Goal: Information Seeking & Learning: Learn about a topic

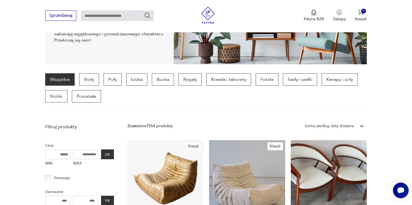
scroll to position [85, 0]
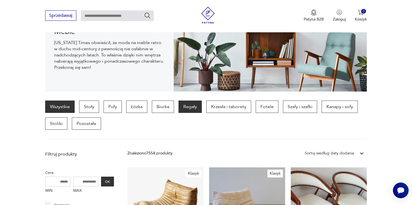
click at [185, 107] on p "Regały" at bounding box center [189, 106] width 23 height 12
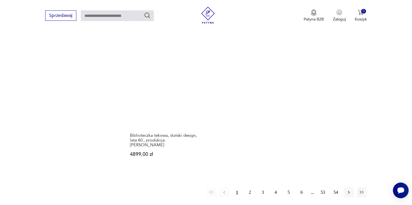
scroll to position [874, 0]
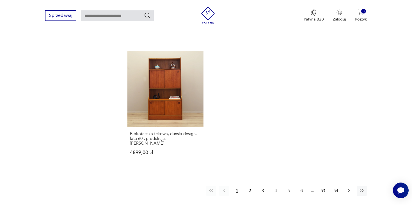
click at [348, 188] on icon "button" at bounding box center [349, 191] width 6 height 6
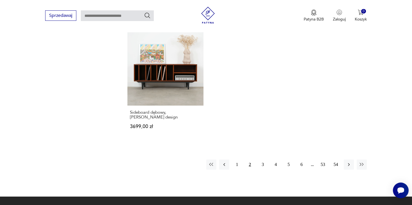
scroll to position [877, 0]
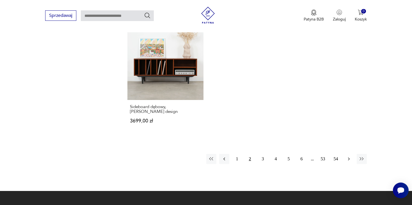
click at [349, 156] on icon "button" at bounding box center [349, 159] width 6 height 6
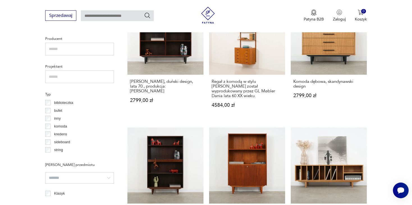
scroll to position [7, 0]
drag, startPoint x: 108, startPoint y: 122, endPoint x: 114, endPoint y: 115, distance: 9.5
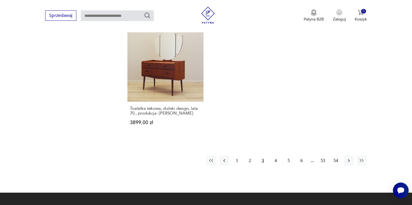
scroll to position [849, 0]
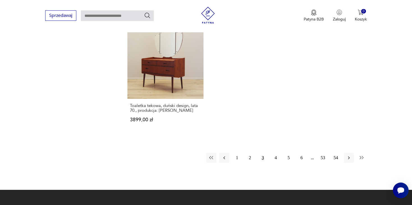
click at [365, 153] on button "button" at bounding box center [362, 158] width 10 height 10
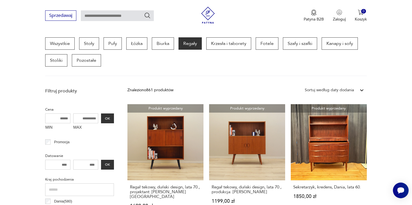
scroll to position [526, 0]
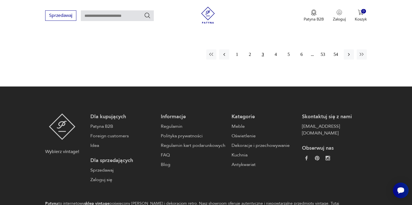
scroll to position [849, 0]
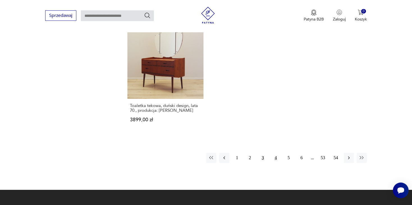
click at [277, 153] on button "4" at bounding box center [276, 158] width 10 height 10
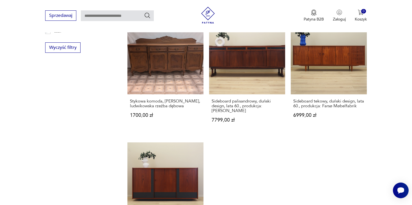
scroll to position [819, 0]
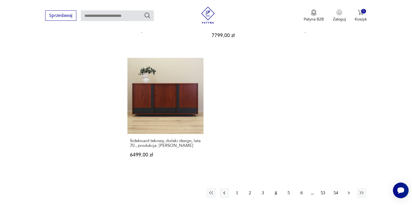
click at [348, 191] on icon "button" at bounding box center [349, 192] width 2 height 3
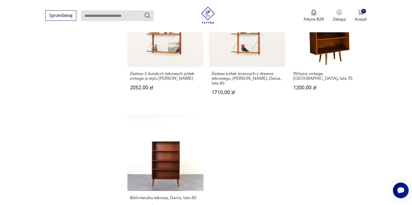
scroll to position [837, 0]
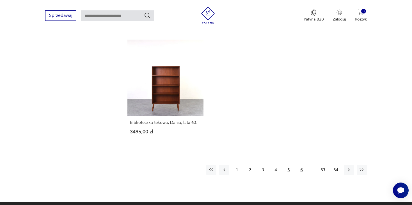
click at [299, 165] on button "6" at bounding box center [302, 170] width 10 height 10
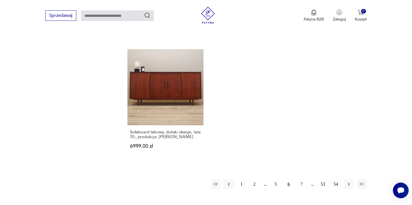
scroll to position [832, 0]
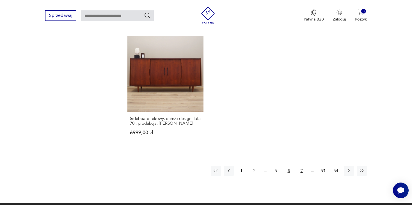
click at [300, 166] on button "7" at bounding box center [302, 171] width 10 height 10
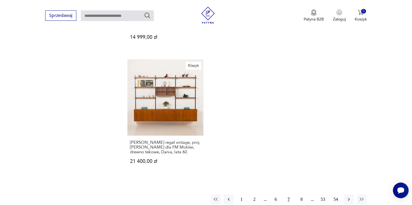
scroll to position [820, 0]
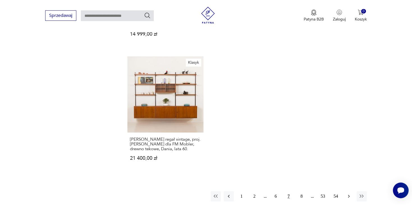
click at [350, 193] on icon "button" at bounding box center [349, 196] width 6 height 6
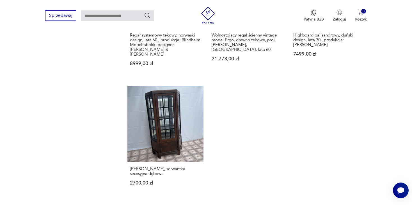
scroll to position [833, 0]
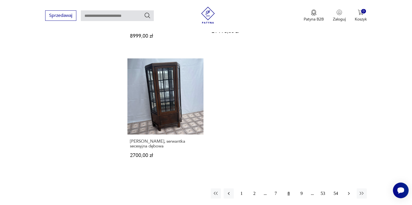
click at [346, 190] on icon "button" at bounding box center [349, 193] width 6 height 6
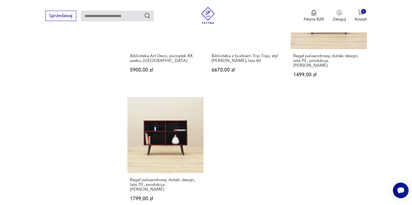
scroll to position [795, 0]
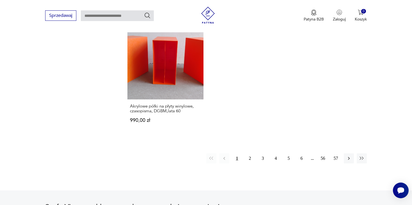
scroll to position [859, 0]
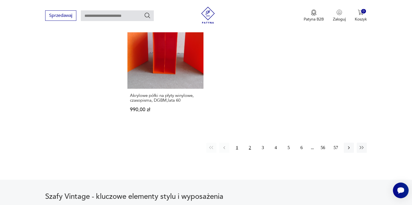
click at [250, 143] on button "2" at bounding box center [250, 148] width 10 height 10
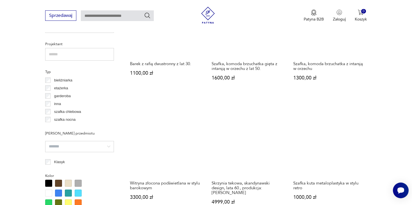
scroll to position [394, 0]
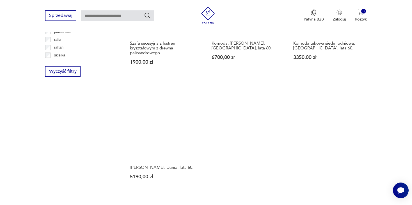
scroll to position [795, 0]
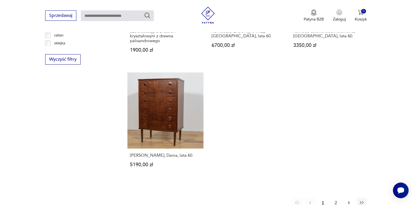
click at [347, 198] on button "button" at bounding box center [349, 203] width 10 height 10
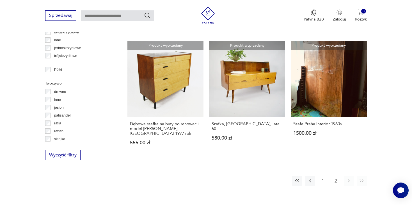
scroll to position [721, 0]
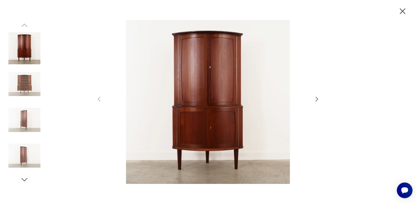
click at [312, 97] on div at bounding box center [208, 102] width 224 height 165
click at [315, 99] on icon "button" at bounding box center [316, 99] width 7 height 7
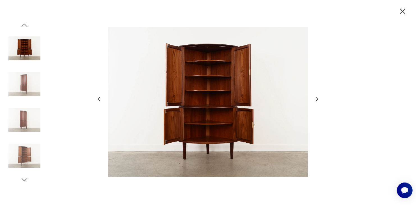
click at [315, 99] on icon "button" at bounding box center [316, 99] width 7 height 7
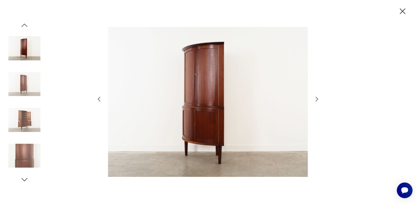
click at [315, 99] on icon "button" at bounding box center [316, 99] width 7 height 7
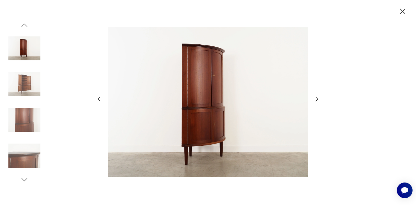
click at [315, 99] on icon "button" at bounding box center [316, 99] width 7 height 7
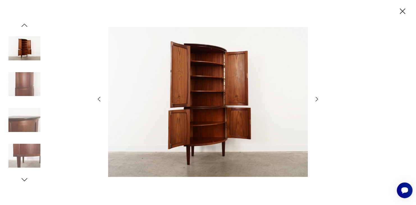
click at [315, 99] on icon "button" at bounding box center [316, 99] width 7 height 7
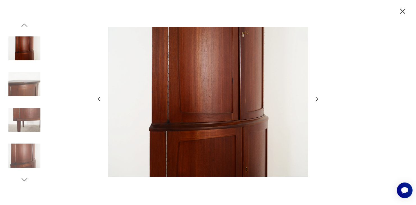
click at [315, 99] on icon "button" at bounding box center [316, 99] width 7 height 7
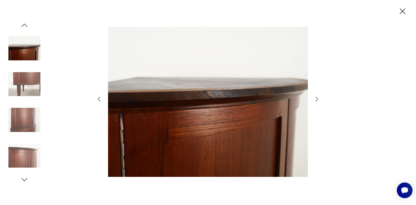
click at [315, 99] on icon "button" at bounding box center [316, 99] width 7 height 7
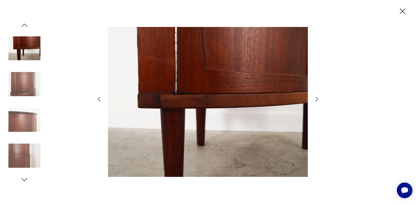
click at [315, 99] on icon "button" at bounding box center [316, 99] width 7 height 7
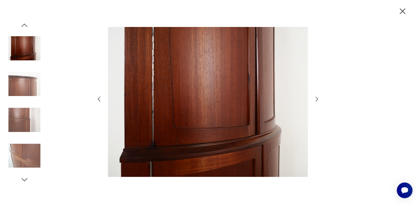
click at [315, 99] on icon "button" at bounding box center [316, 99] width 7 height 7
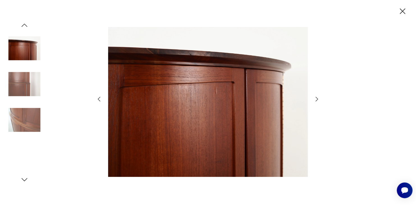
click at [315, 99] on icon "button" at bounding box center [316, 99] width 7 height 7
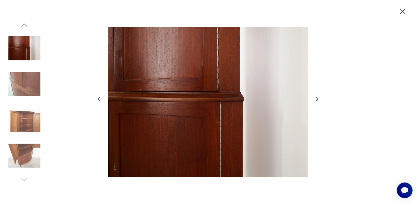
click at [315, 99] on icon "button" at bounding box center [316, 99] width 7 height 7
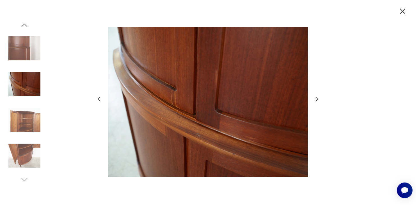
click at [315, 99] on icon "button" at bounding box center [316, 99] width 7 height 7
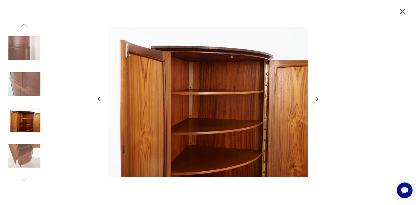
click at [400, 12] on icon "button" at bounding box center [403, 11] width 10 height 10
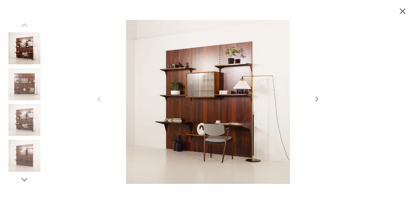
click at [215, 125] on img at bounding box center [208, 102] width 200 height 164
click at [29, 88] on img at bounding box center [24, 84] width 32 height 32
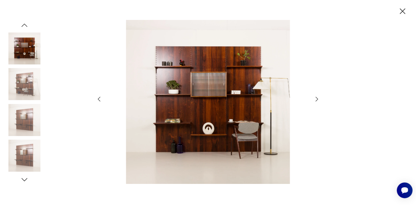
click at [24, 98] on img at bounding box center [24, 84] width 32 height 32
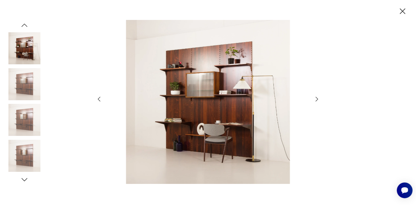
click at [20, 118] on img at bounding box center [24, 120] width 32 height 32
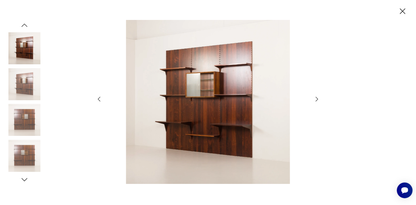
click at [16, 133] on img at bounding box center [24, 120] width 32 height 32
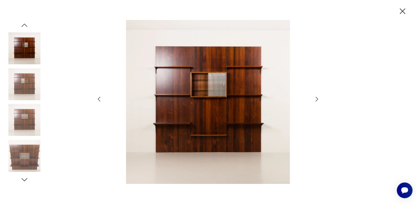
click at [16, 154] on img at bounding box center [24, 156] width 32 height 32
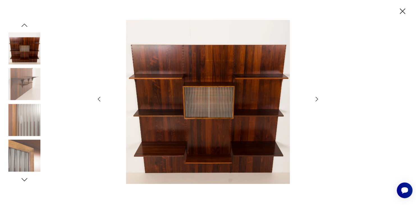
click at [31, 130] on img at bounding box center [24, 120] width 32 height 32
